Goal: Information Seeking & Learning: Learn about a topic

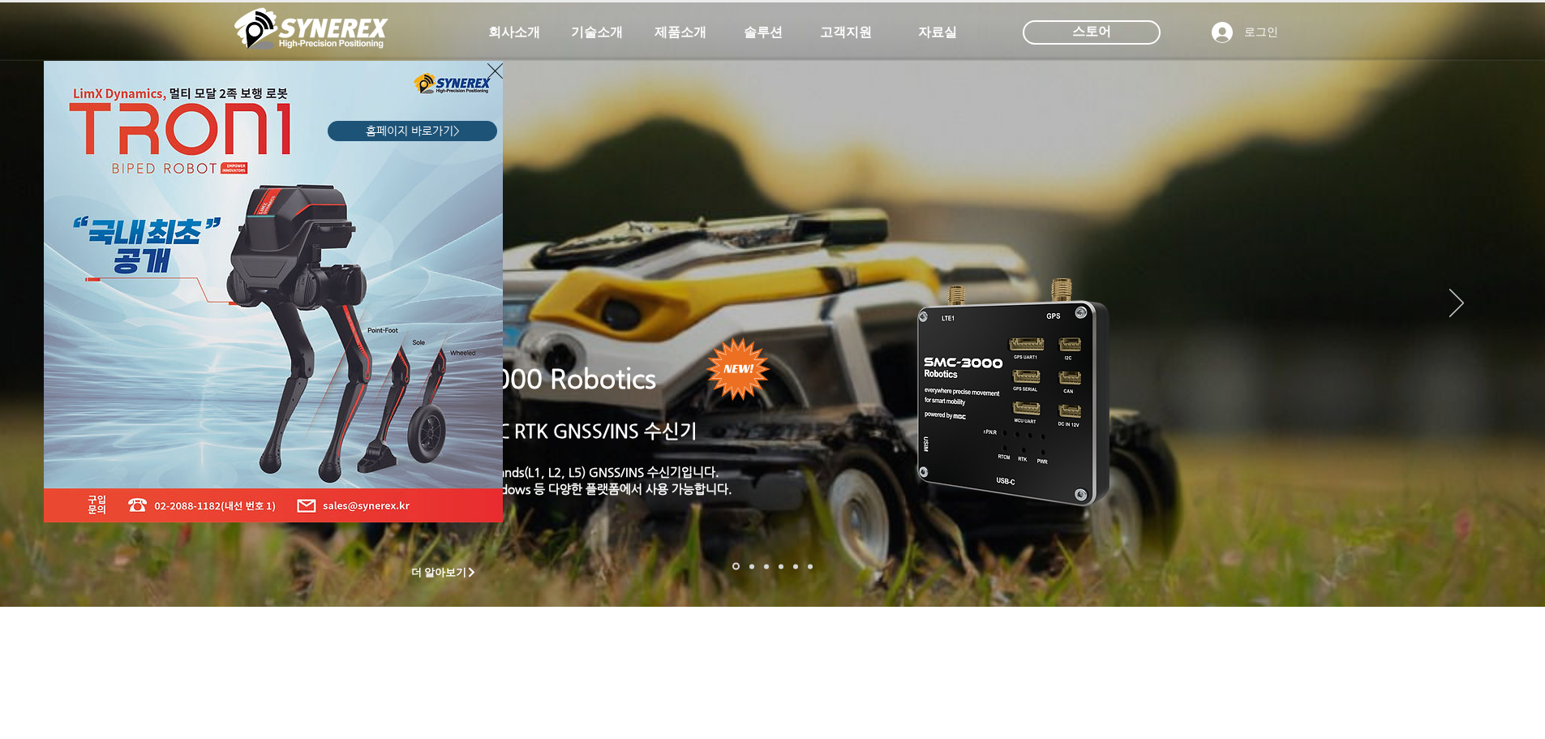
click at [1173, 664] on div "LimX Dinamics" at bounding box center [772, 369] width 1545 height 739
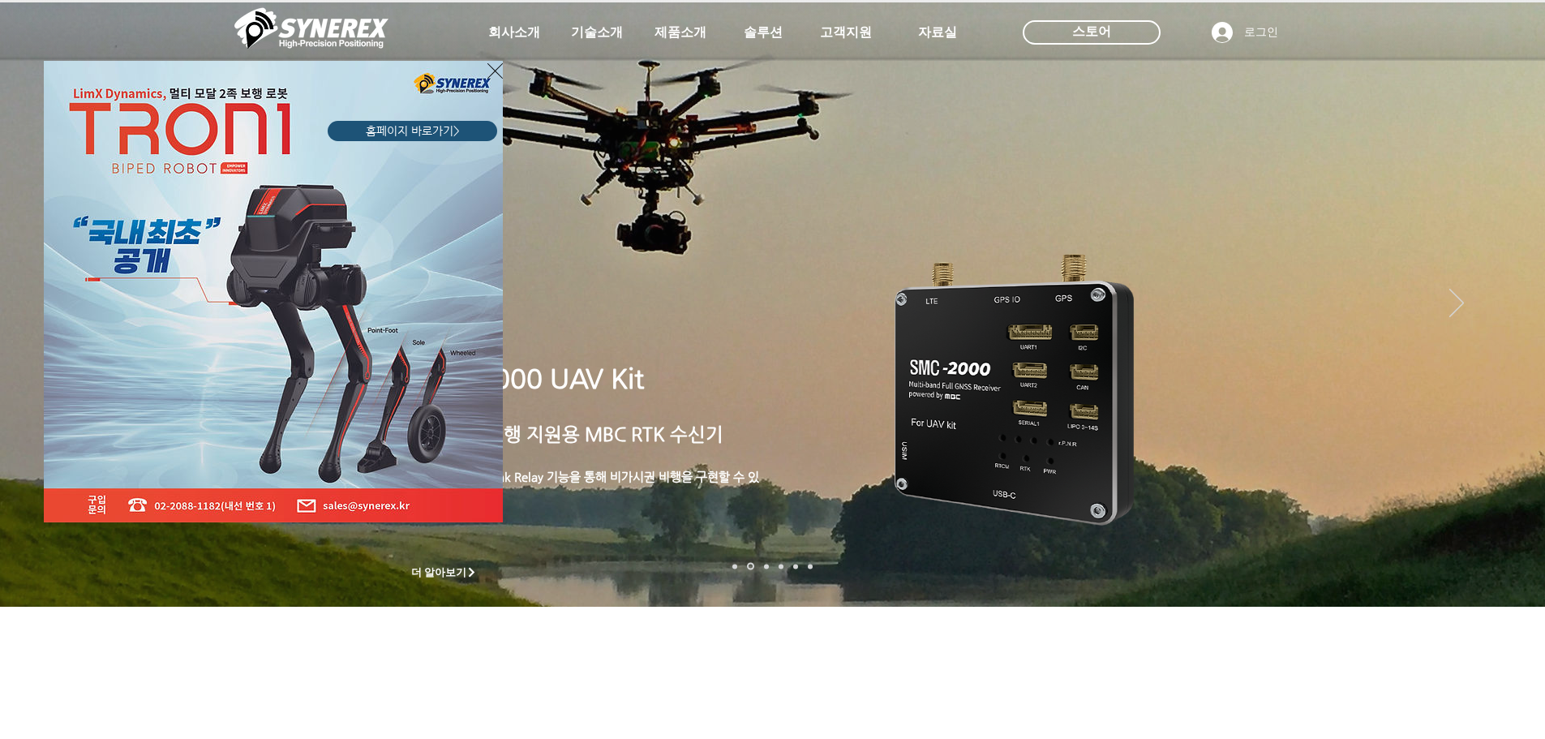
click at [1512, 270] on div "LimX Dinamics" at bounding box center [772, 369] width 1545 height 739
click at [1508, 271] on div "LimX Dinamics" at bounding box center [772, 369] width 1545 height 739
click at [1507, 261] on div "LimX Dinamics" at bounding box center [772, 369] width 1545 height 739
click at [955, 714] on div "LimX Dinamics" at bounding box center [772, 369] width 1545 height 739
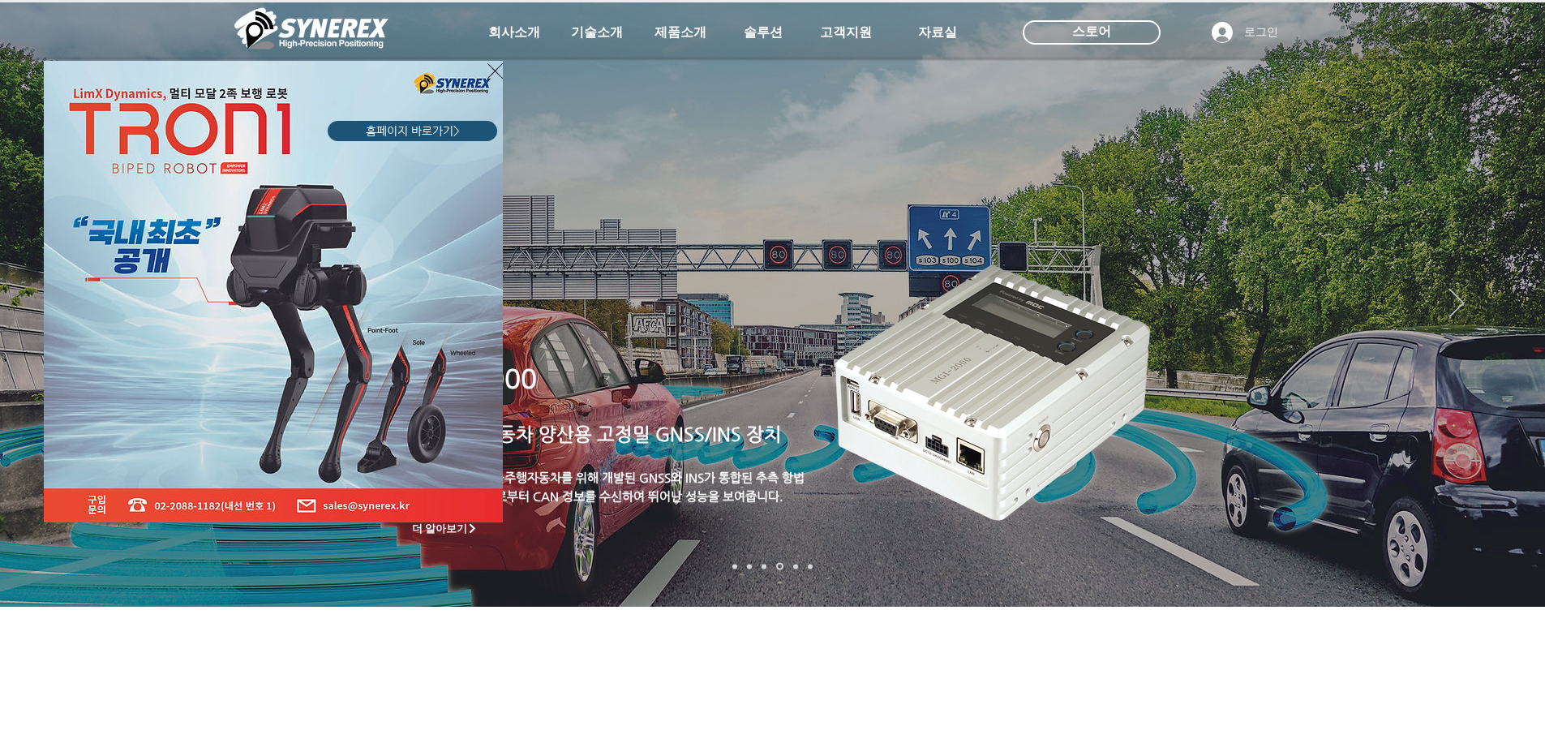
click at [581, 583] on div "LimX Dinamics" at bounding box center [772, 369] width 1545 height 739
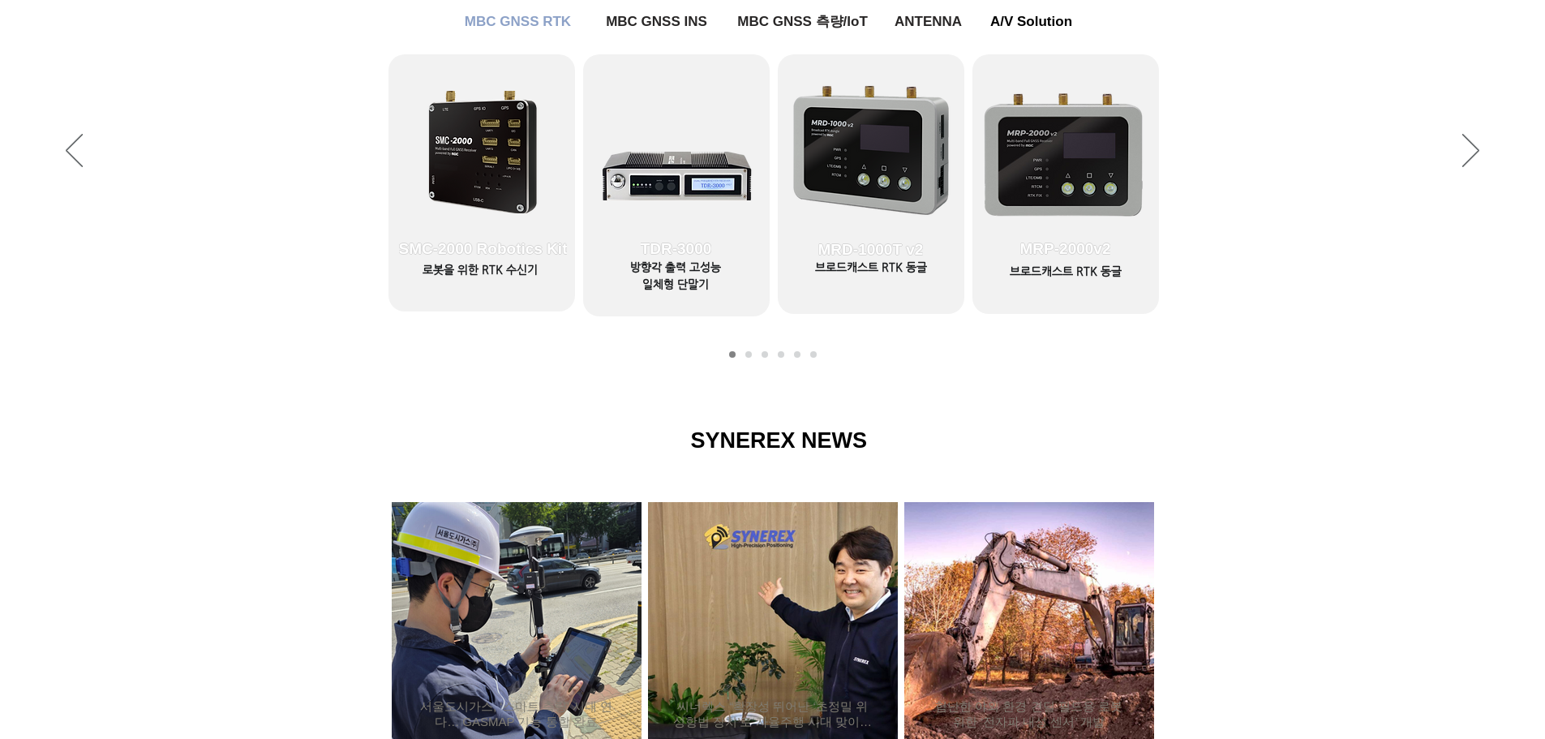
scroll to position [730, 0]
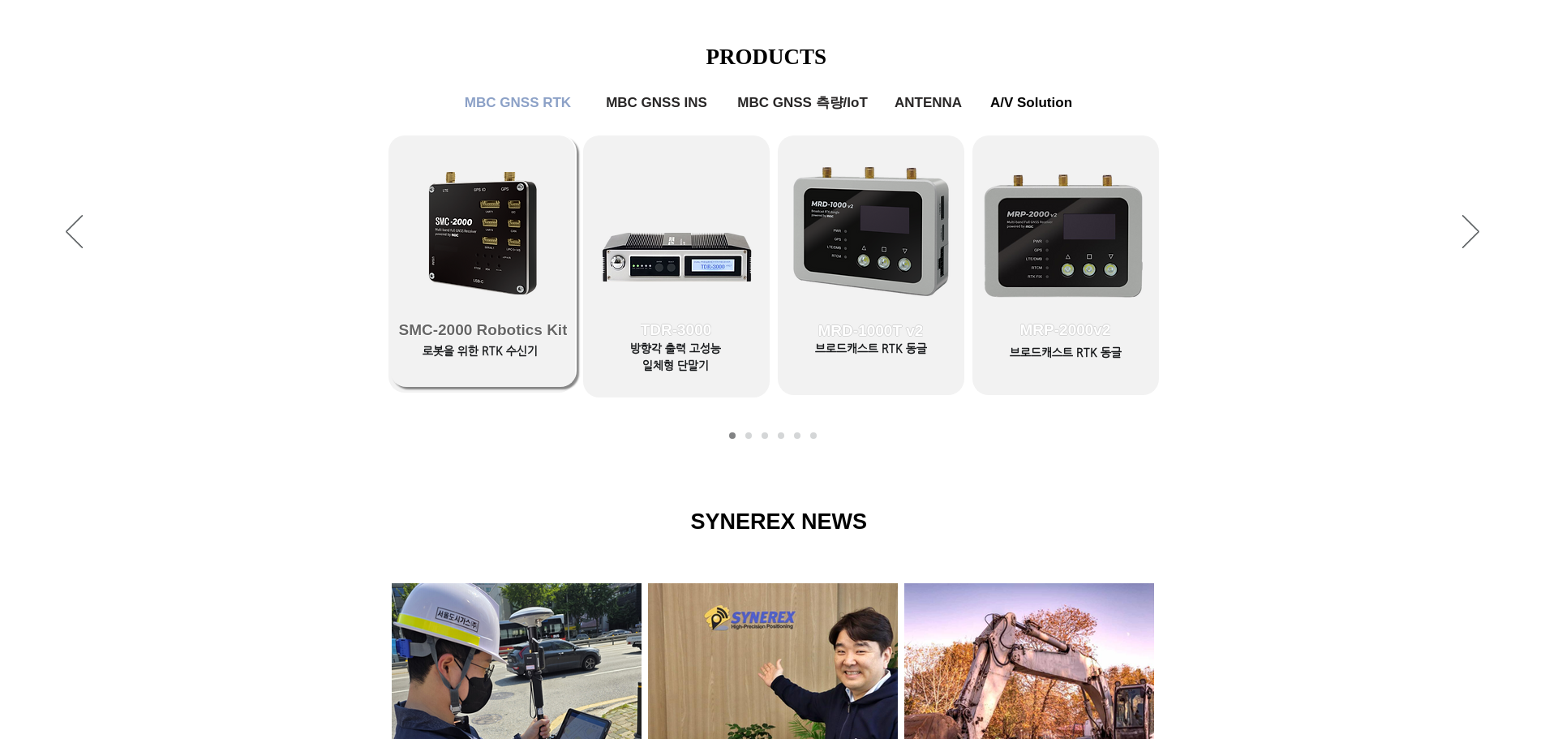
click at [530, 284] on span "SMC-2000 Robotics Kit" at bounding box center [483, 330] width 186 height 114
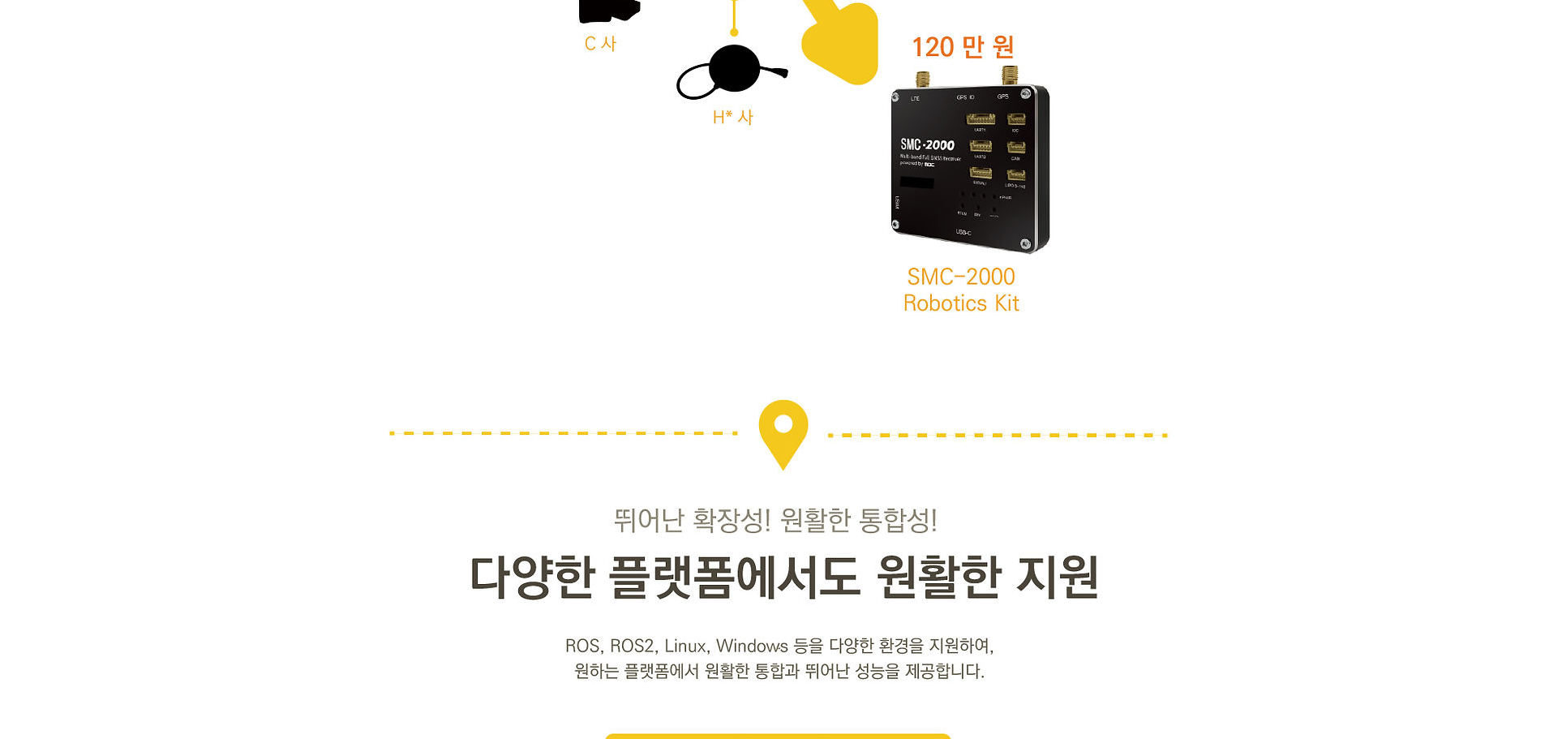
scroll to position [2676, 0]
